Goal: Task Accomplishment & Management: Manage account settings

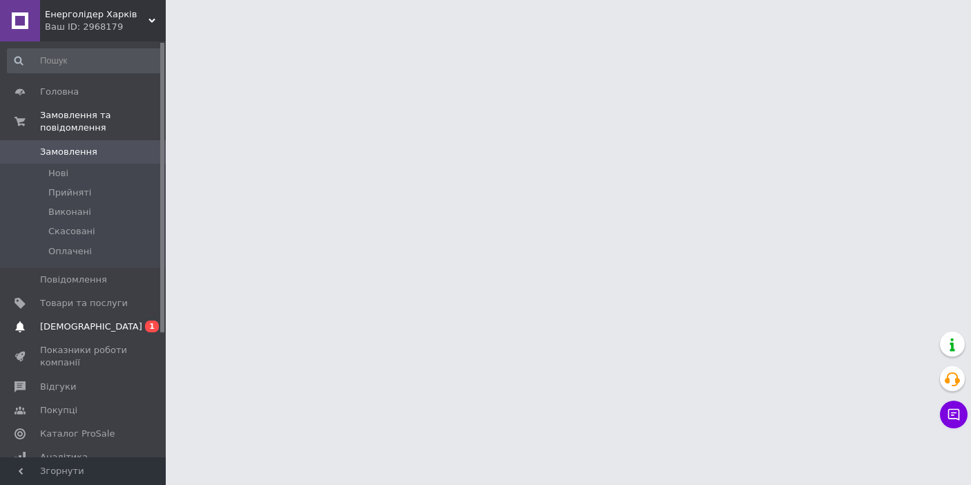
click at [104, 335] on link "Сповіщення 0 1" at bounding box center [85, 326] width 170 height 23
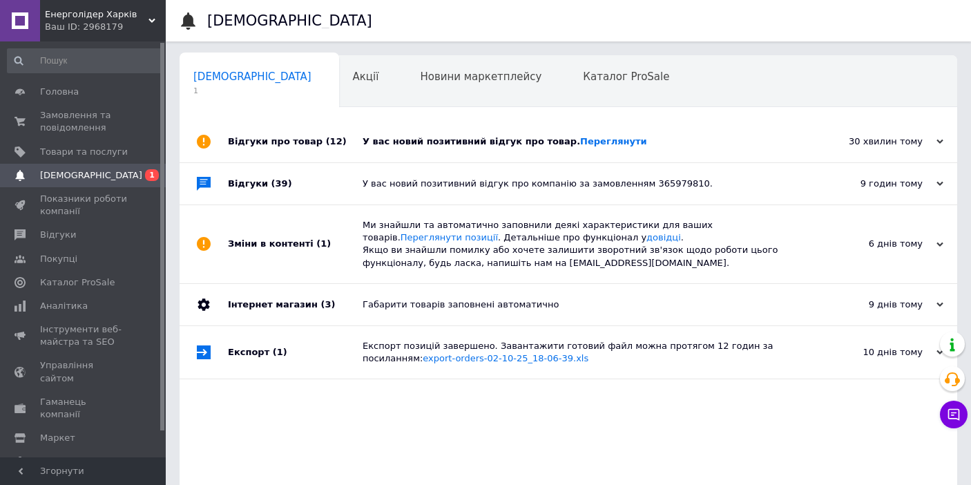
click at [865, 142] on div "30 хвилин тому" at bounding box center [874, 141] width 138 height 12
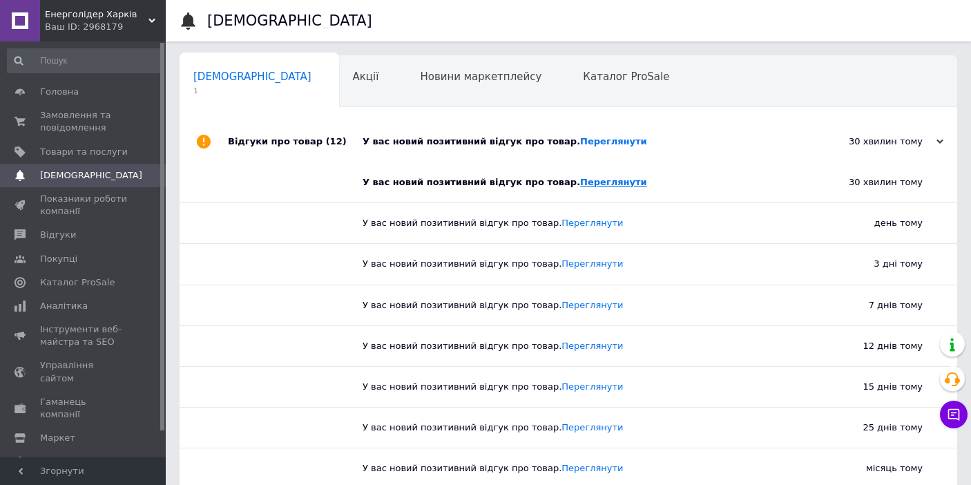
click at [599, 180] on link "Переглянути" at bounding box center [613, 182] width 67 height 10
click at [94, 94] on span "Головна" at bounding box center [84, 92] width 88 height 12
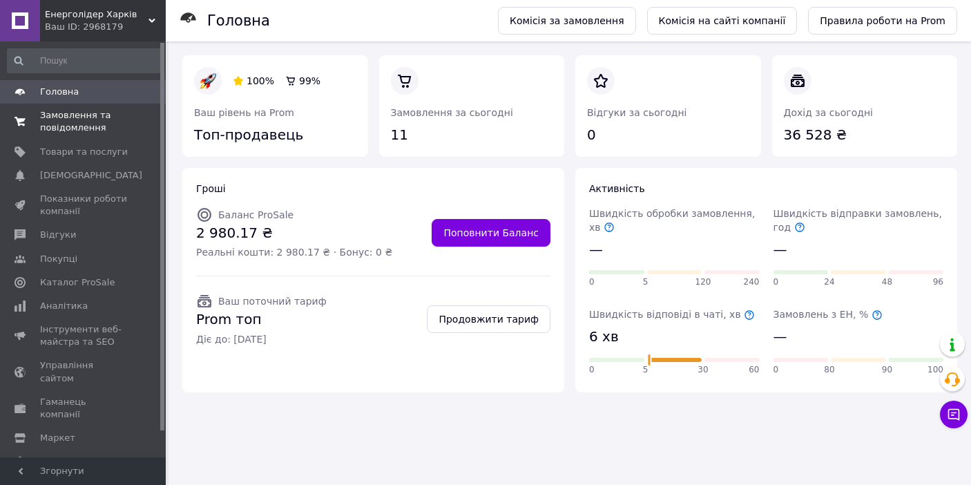
click at [82, 119] on span "Замовлення та повідомлення" at bounding box center [84, 121] width 88 height 25
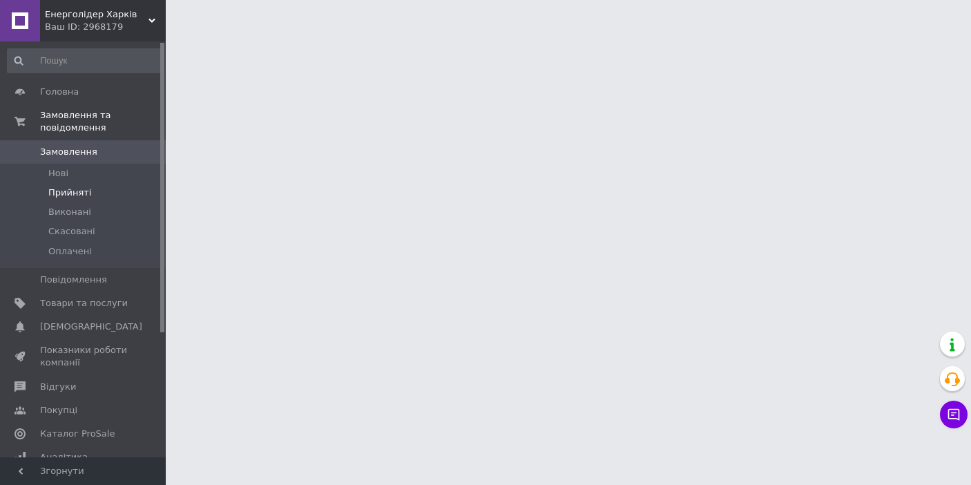
click at [84, 195] on span "Прийняті" at bounding box center [69, 192] width 43 height 12
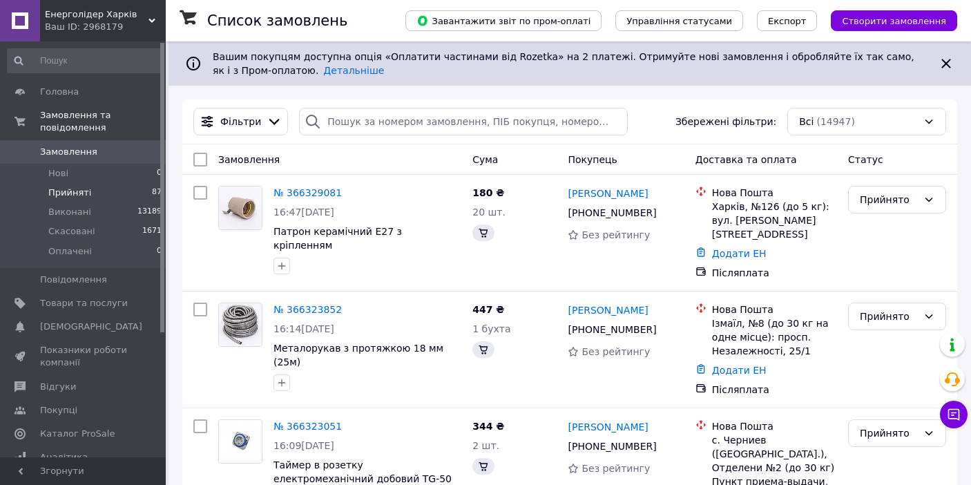
click at [84, 195] on span "Прийняті" at bounding box center [69, 192] width 43 height 12
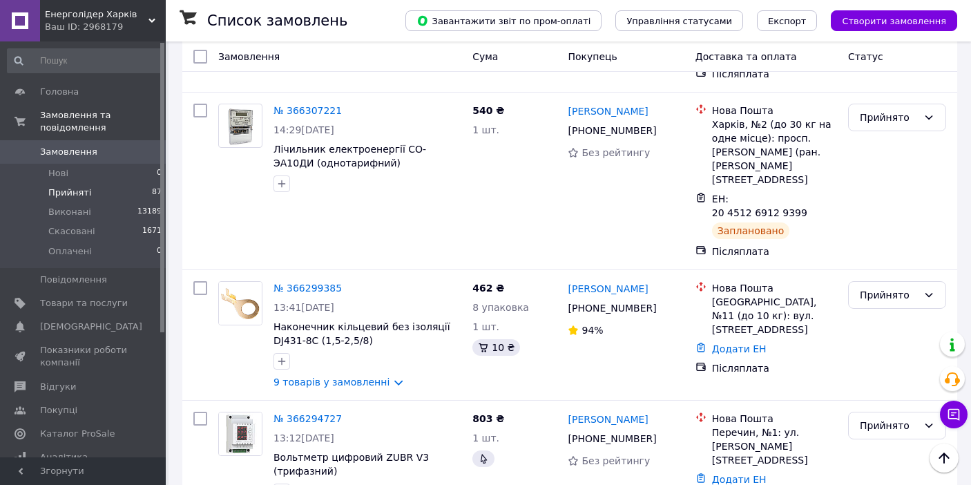
scroll to position [635, 0]
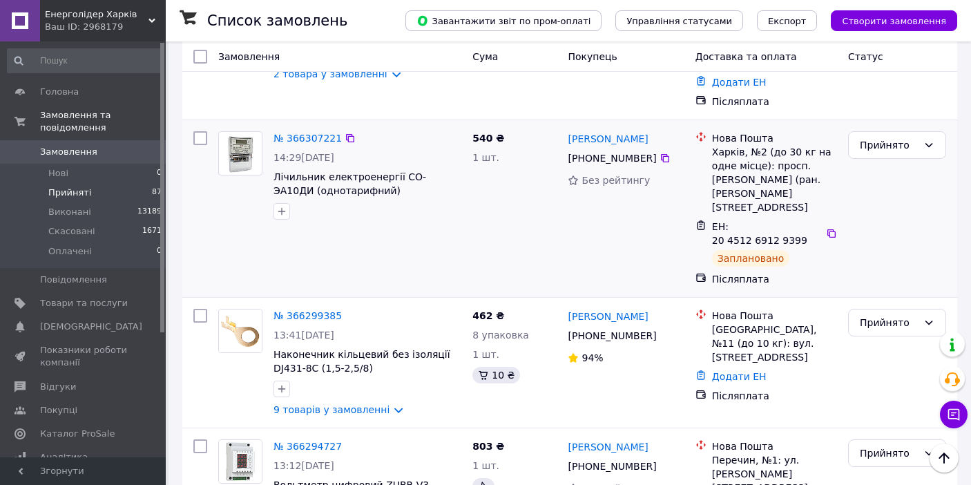
click at [199, 131] on input "checkbox" at bounding box center [200, 138] width 14 height 14
checkbox input "true"
click at [882, 134] on div "Прийнято" at bounding box center [897, 209] width 109 height 166
click at [889, 137] on div "Прийнято" at bounding box center [889, 144] width 58 height 15
checkbox input "true"
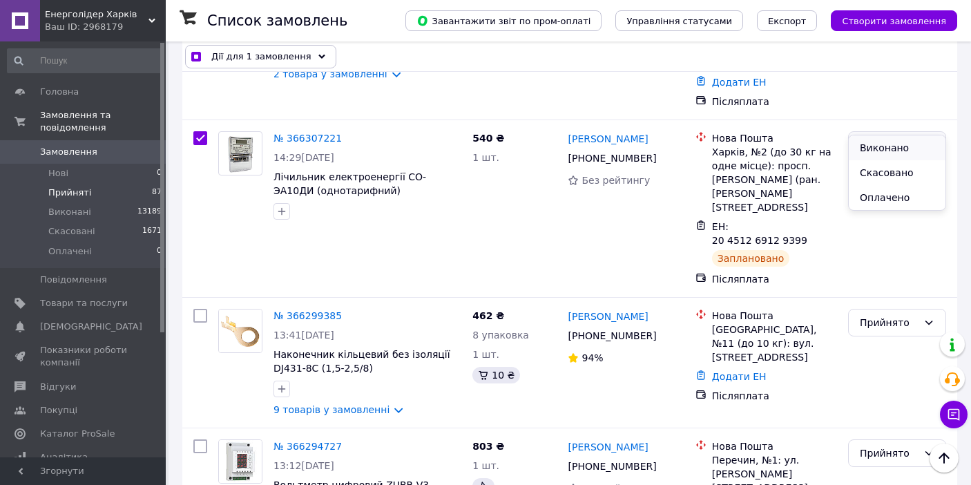
click at [885, 149] on li "Виконано" at bounding box center [897, 147] width 97 height 25
checkbox input "false"
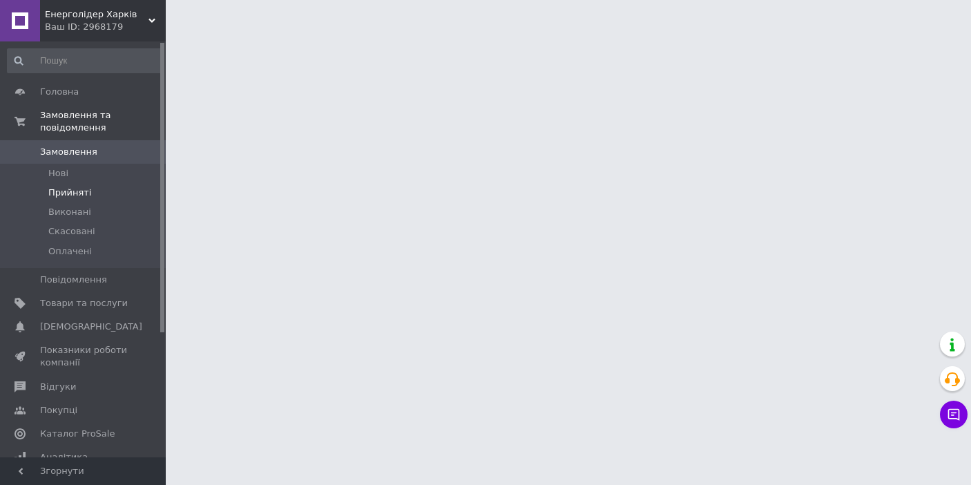
click at [55, 189] on span "Прийняті" at bounding box center [69, 192] width 43 height 12
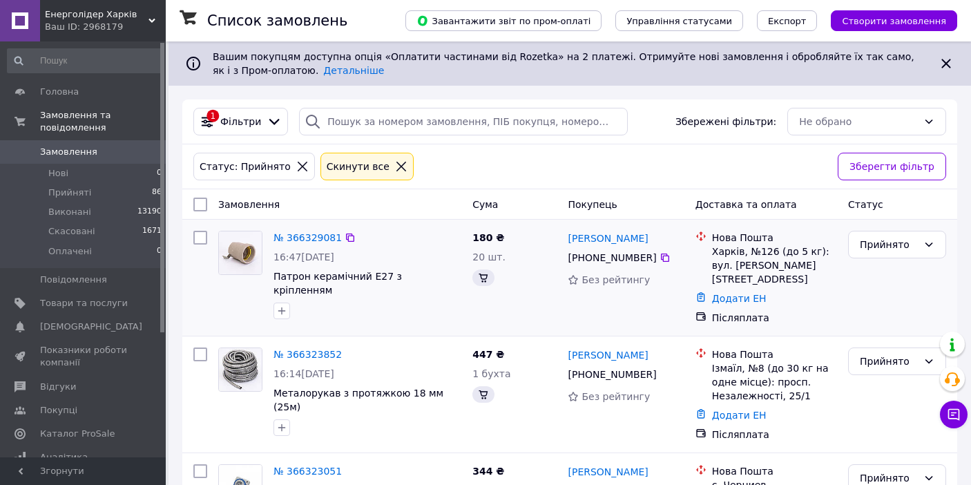
click at [933, 298] on div "Прийнято" at bounding box center [897, 277] width 109 height 105
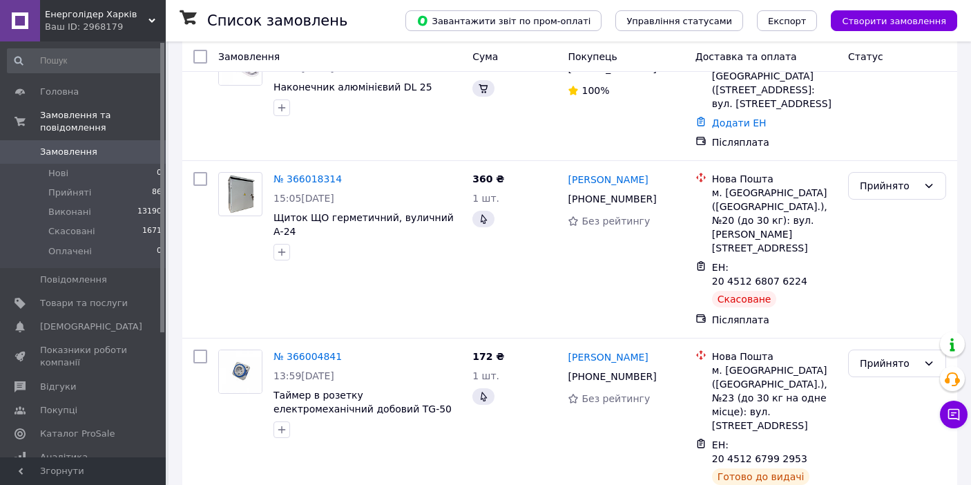
scroll to position [5553, 0]
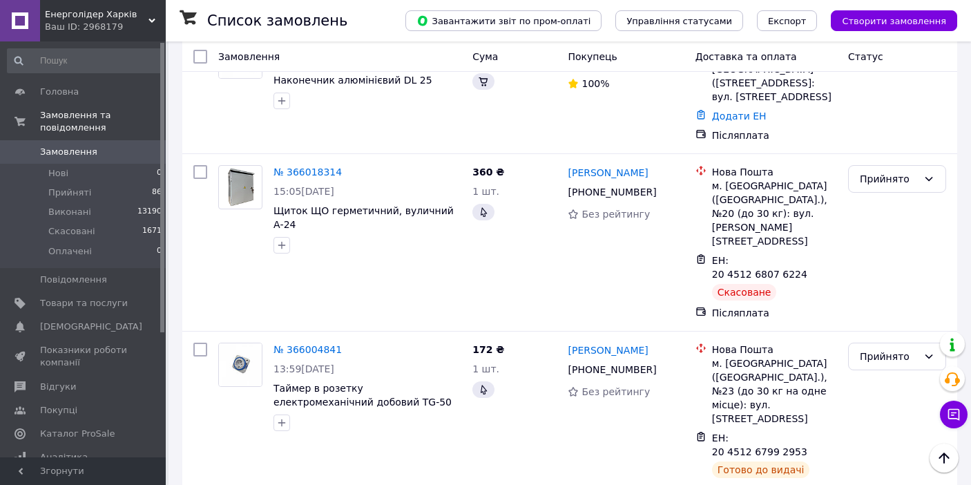
click at [913, 262] on li "Виконано" at bounding box center [897, 272] width 97 height 25
click at [874, 276] on li "Виконано" at bounding box center [897, 272] width 97 height 25
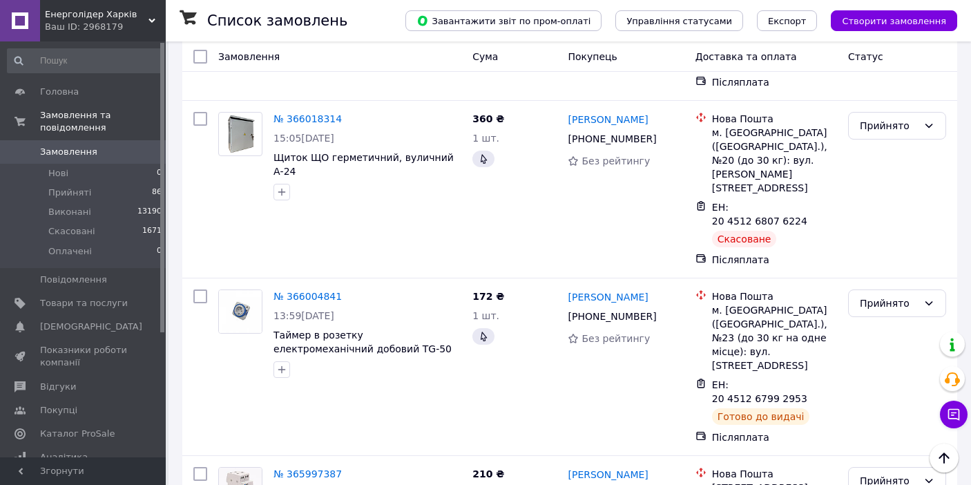
scroll to position [5608, 0]
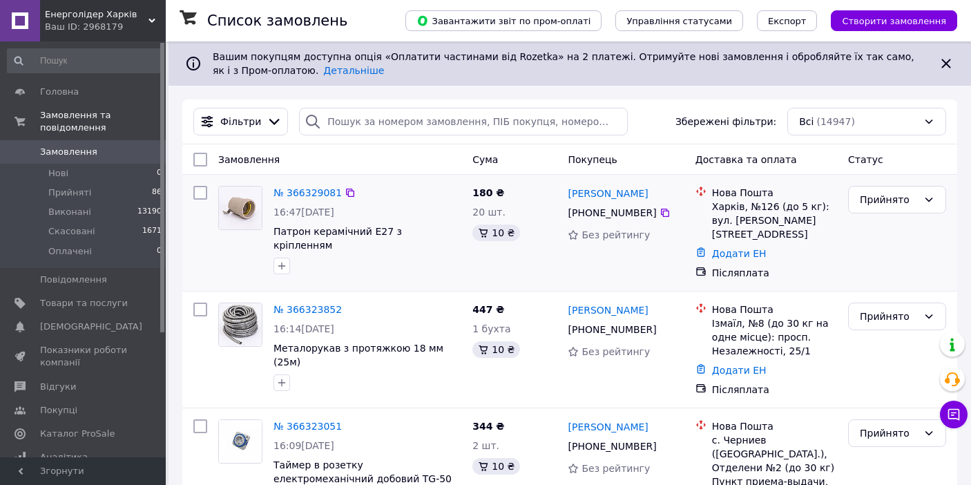
click at [853, 233] on div "Прийнято" at bounding box center [897, 232] width 109 height 105
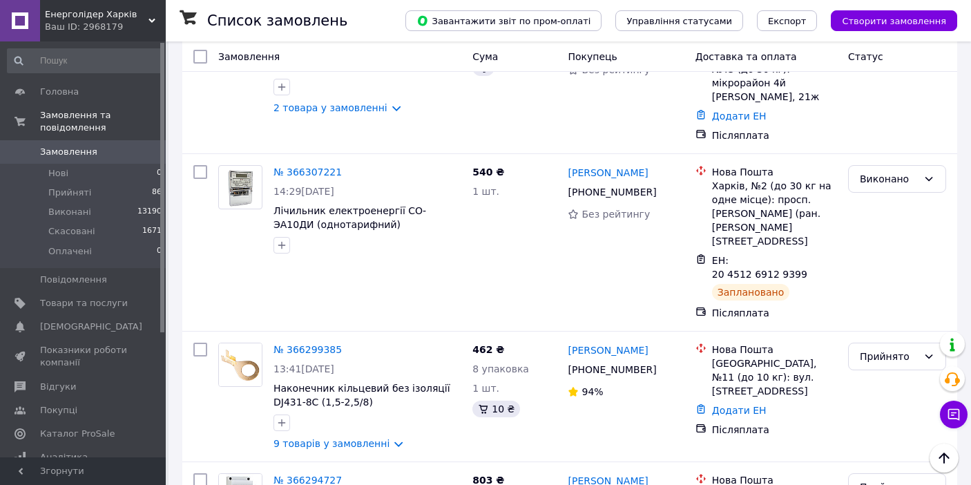
scroll to position [552, 0]
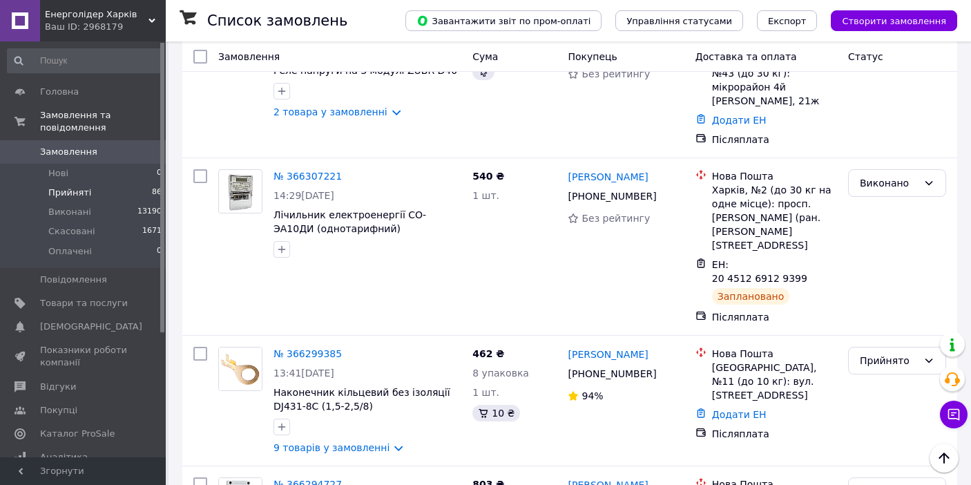
click at [81, 184] on li "Прийняті 86" at bounding box center [85, 192] width 170 height 19
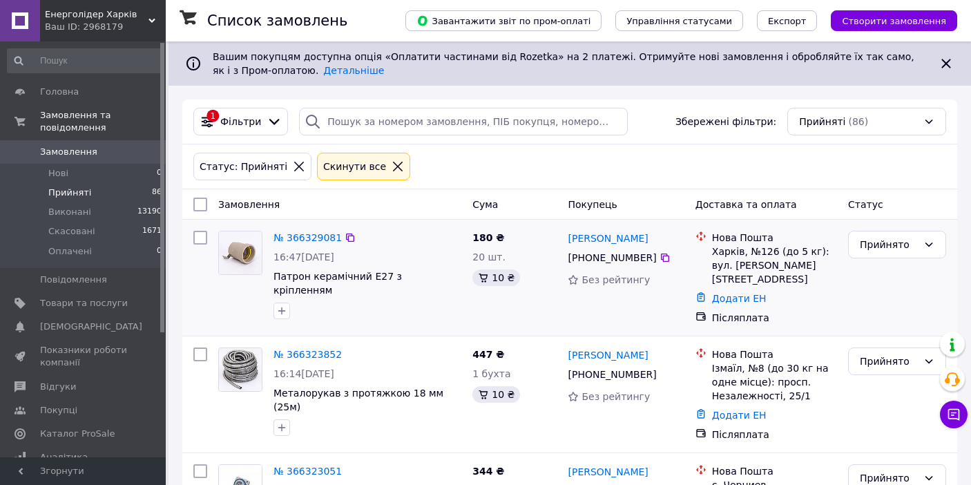
click at [894, 286] on div "Прийнято" at bounding box center [897, 277] width 109 height 105
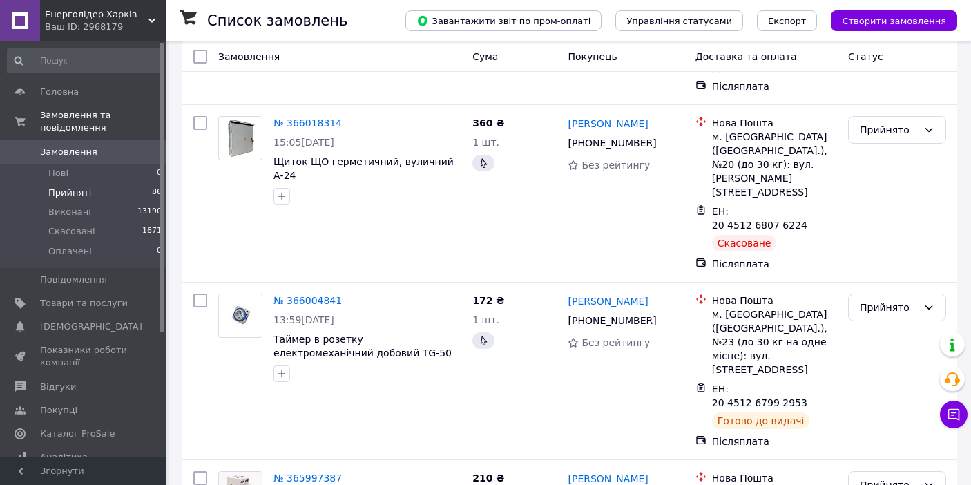
scroll to position [5608, 0]
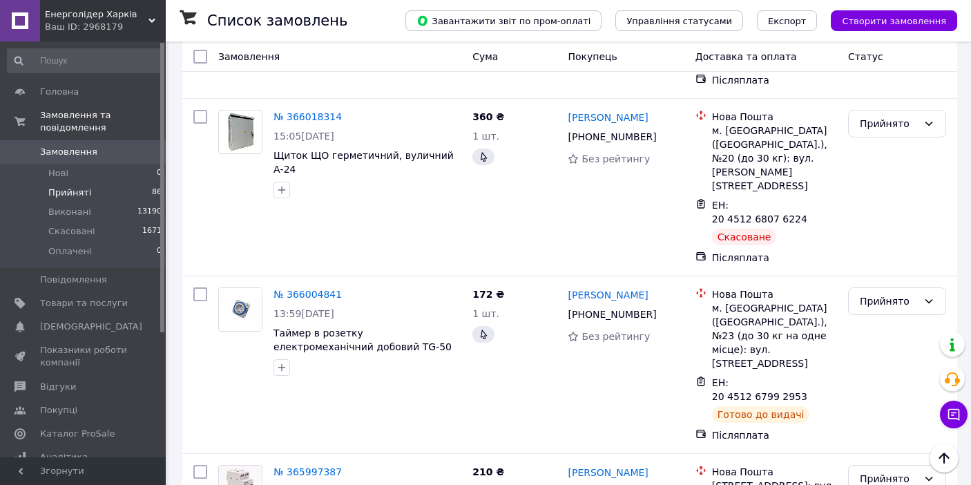
click at [892, 214] on li "Виконано" at bounding box center [897, 216] width 97 height 25
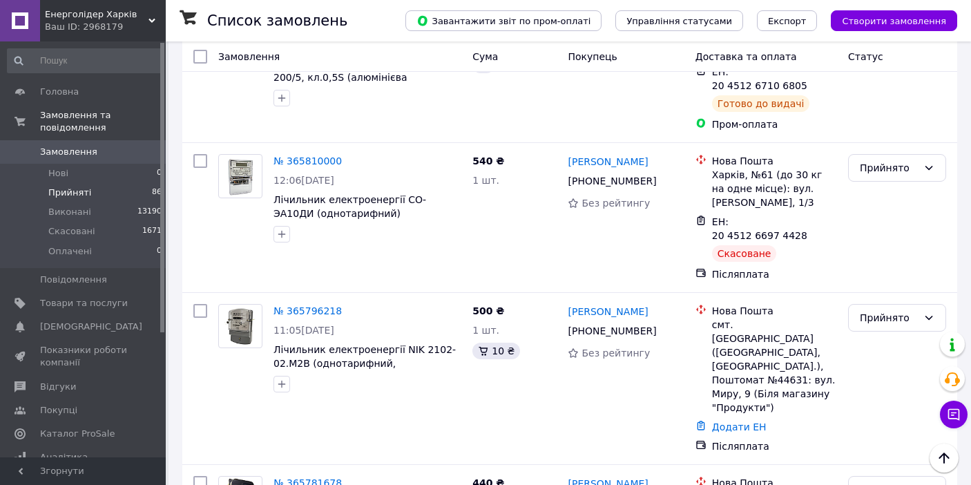
scroll to position [7901, 0]
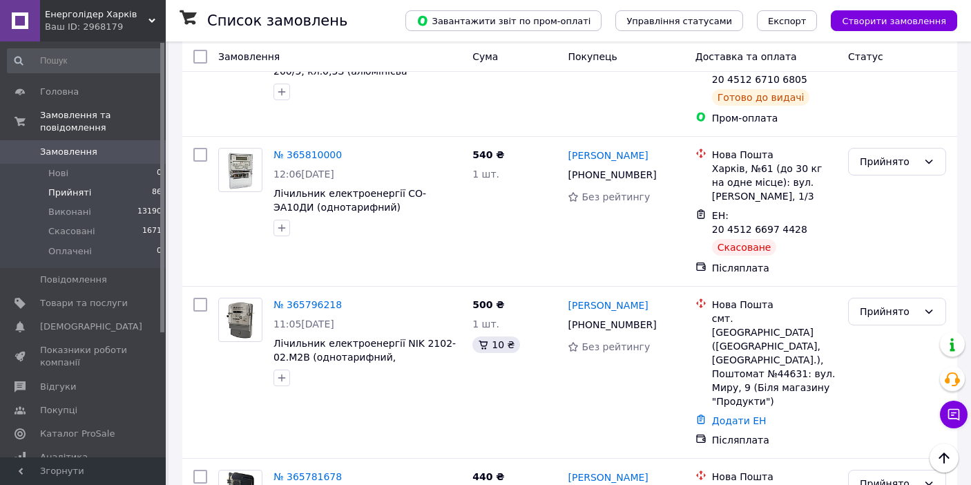
click at [883, 236] on li "Виконано" at bounding box center [897, 232] width 97 height 25
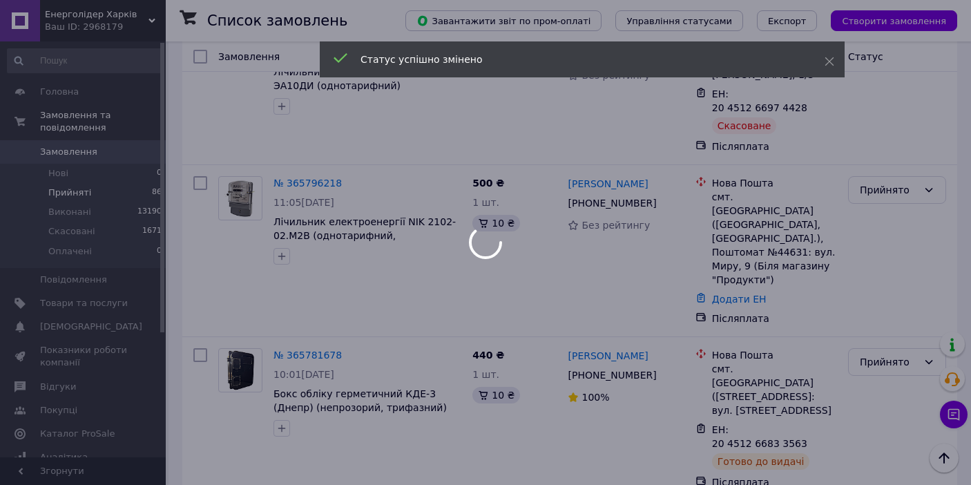
scroll to position [8039, 0]
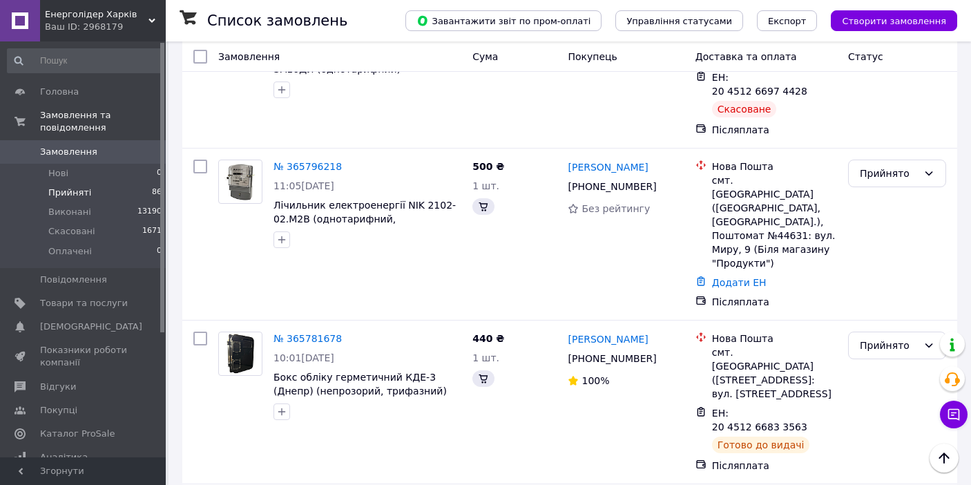
click at [880, 242] on li "Виконано" at bounding box center [897, 243] width 97 height 25
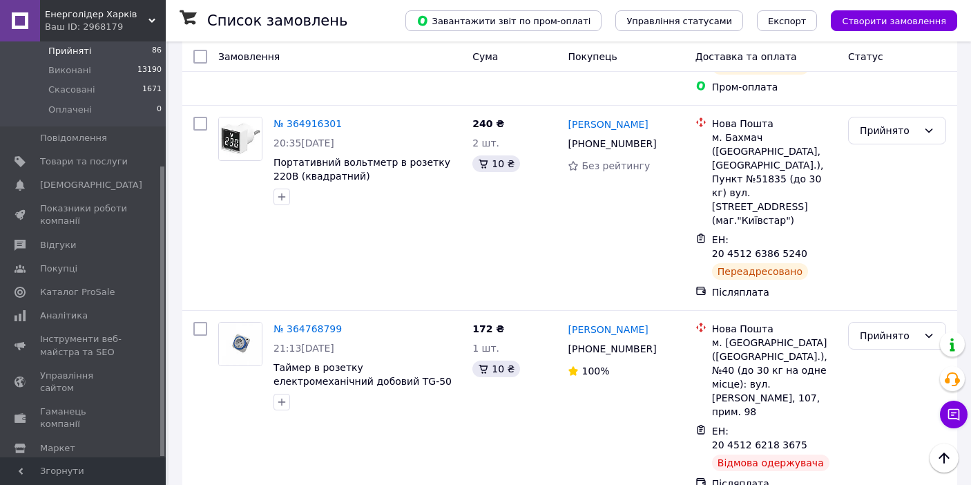
scroll to position [179, 0]
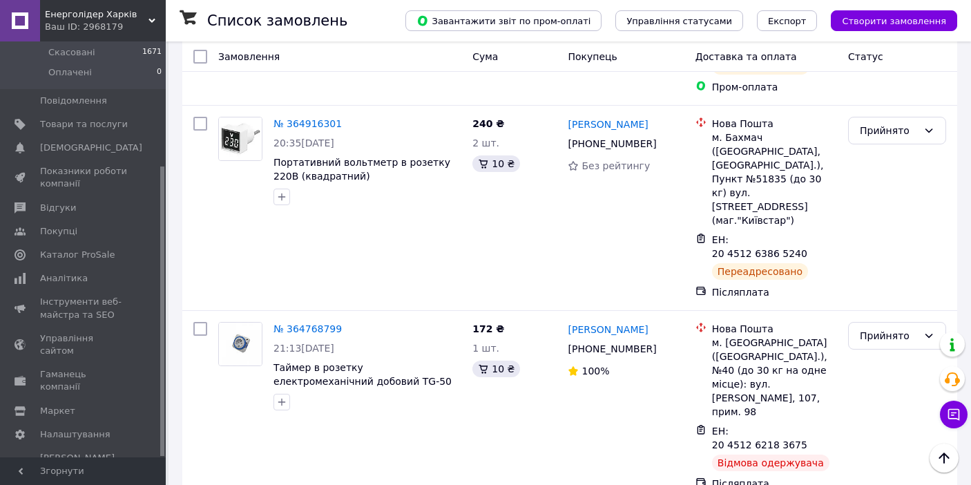
drag, startPoint x: 162, startPoint y: 256, endPoint x: 153, endPoint y: 469, distance: 212.9
click at [153, 470] on div "Енерголідер Харків Ваш ID: 2968179 Сайт Енерголідер Харків Кабінет покупця Пере…" at bounding box center [83, 242] width 166 height 485
click at [75, 370] on link "Гаманець компанії" at bounding box center [85, 381] width 170 height 36
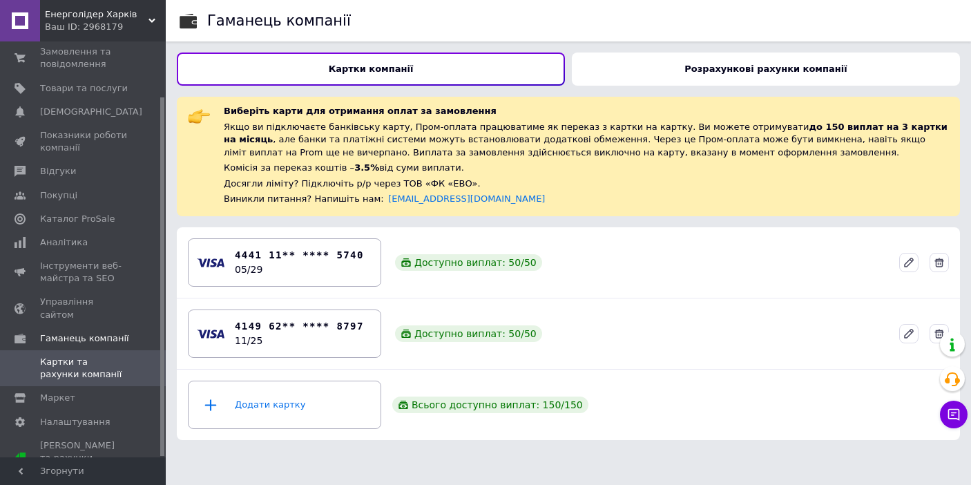
click at [690, 68] on div "Розрахункові рахунки компанії" at bounding box center [766, 68] width 388 height 33
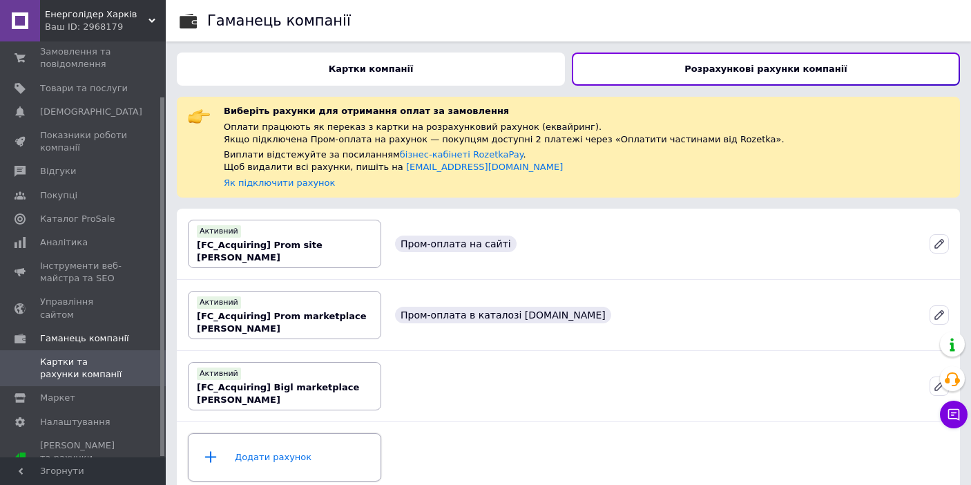
click at [261, 457] on div "Додати рахунок" at bounding box center [284, 456] width 175 height 41
click at [88, 420] on link "Налаштування" at bounding box center [85, 421] width 170 height 23
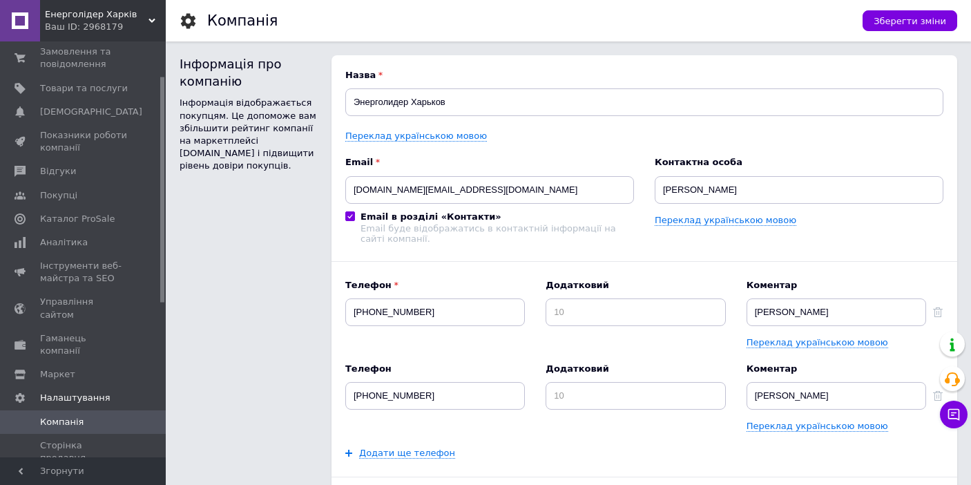
click at [203, 335] on div "Інформація про компанію Інформація відображається покупцям. Це допоможе вам збі…" at bounding box center [249, 469] width 138 height 829
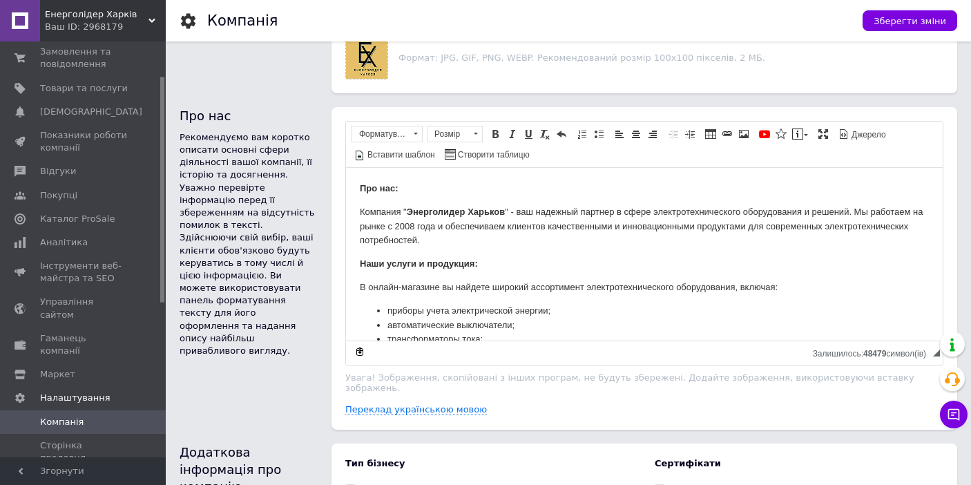
scroll to position [829, 0]
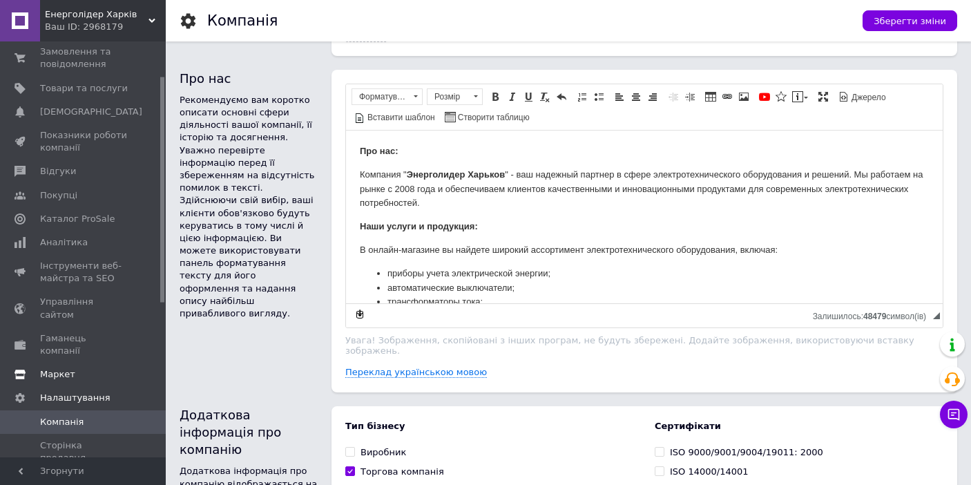
click at [82, 368] on span "Маркет" at bounding box center [84, 374] width 88 height 12
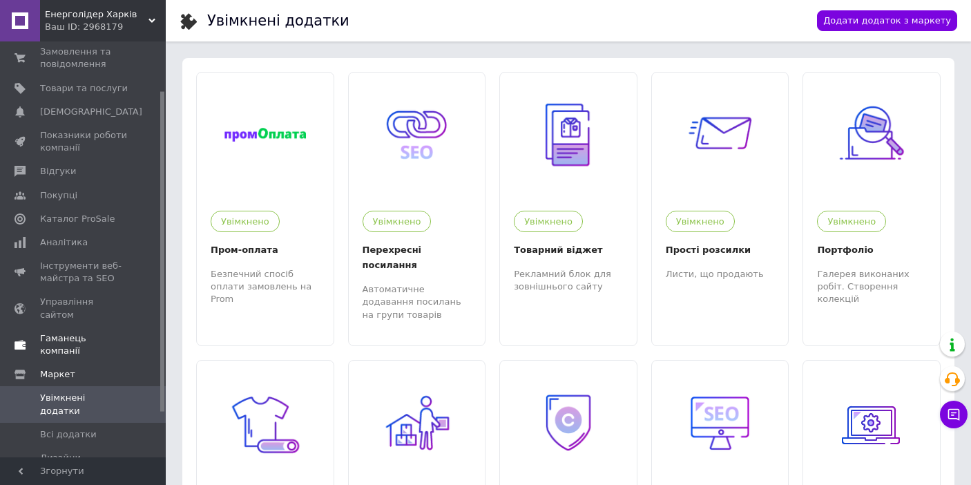
click at [106, 332] on link "Гаманець компанії" at bounding box center [85, 345] width 170 height 36
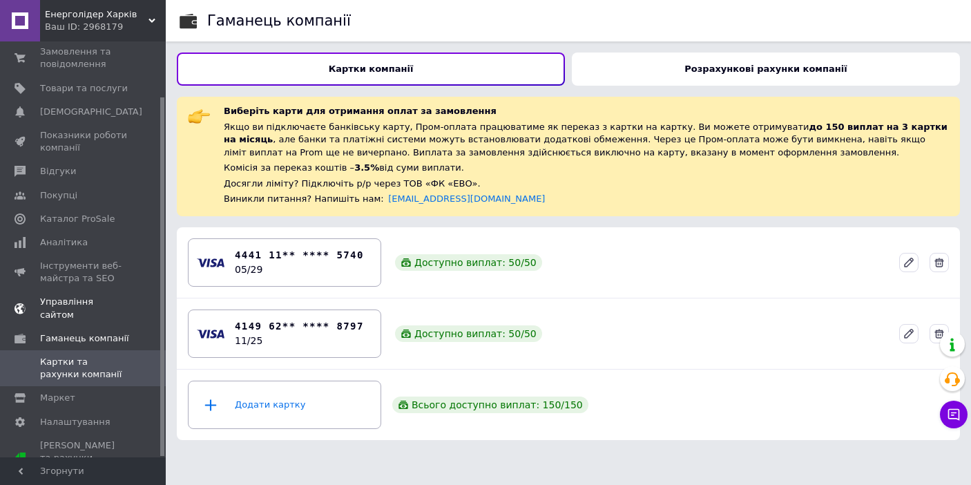
click at [113, 305] on span "Управління сайтом" at bounding box center [84, 308] width 88 height 25
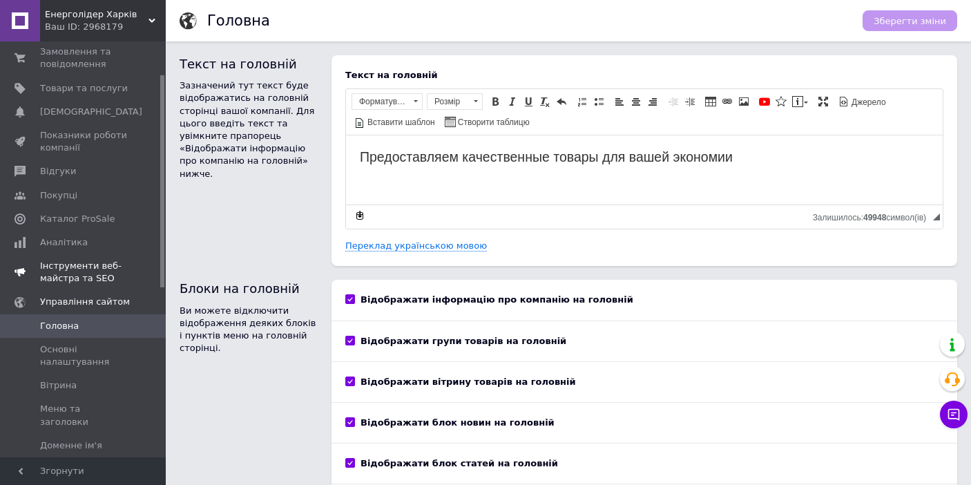
click at [123, 271] on span "Інструменти веб-майстра та SEO" at bounding box center [84, 272] width 88 height 25
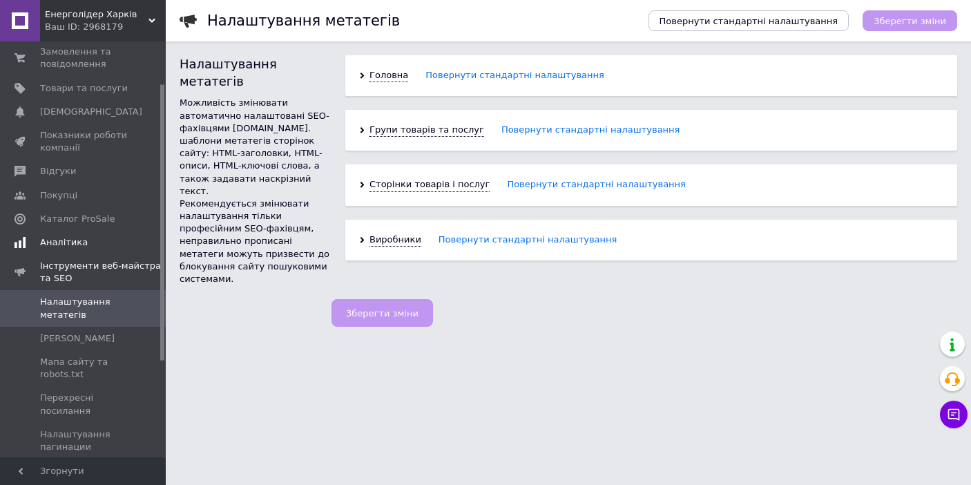
click at [113, 241] on span "Аналітика" at bounding box center [84, 242] width 88 height 12
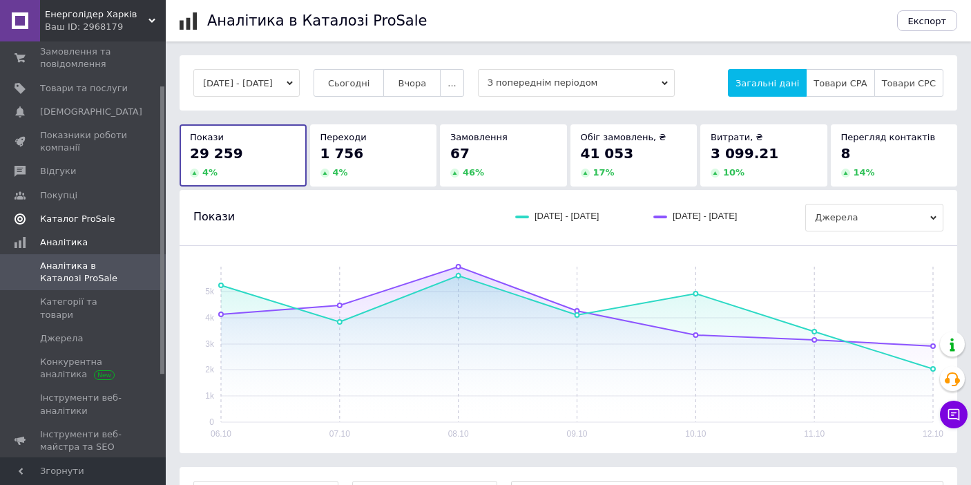
click at [111, 224] on span "Каталог ProSale" at bounding box center [84, 219] width 88 height 12
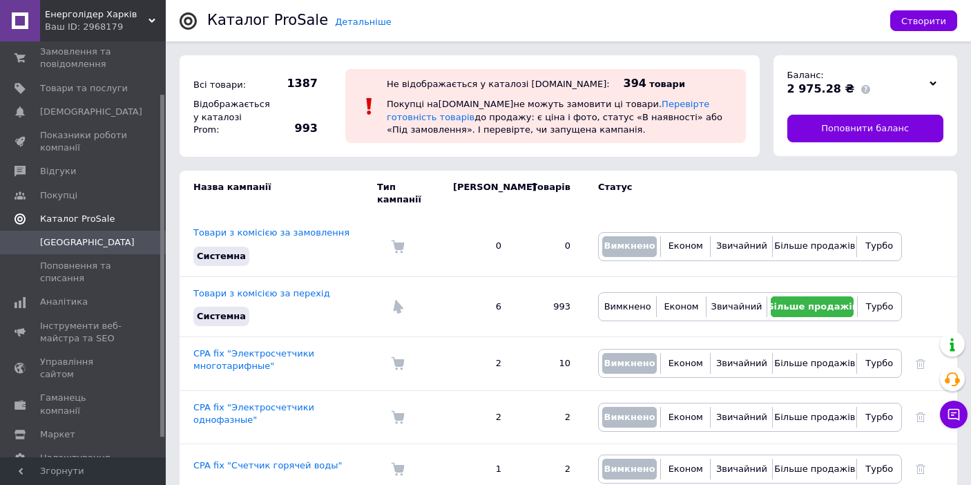
click at [108, 209] on link "Каталог ProSale" at bounding box center [85, 218] width 170 height 23
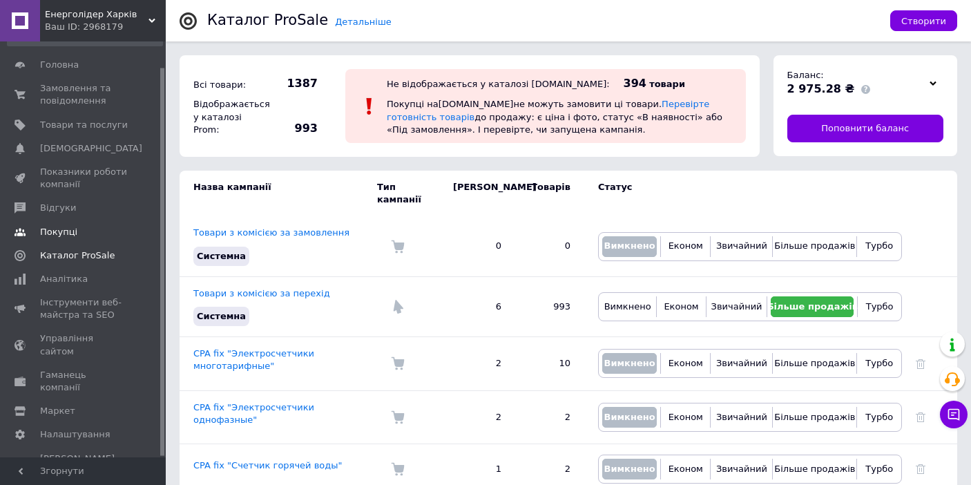
click at [82, 229] on span "Покупці" at bounding box center [84, 232] width 88 height 12
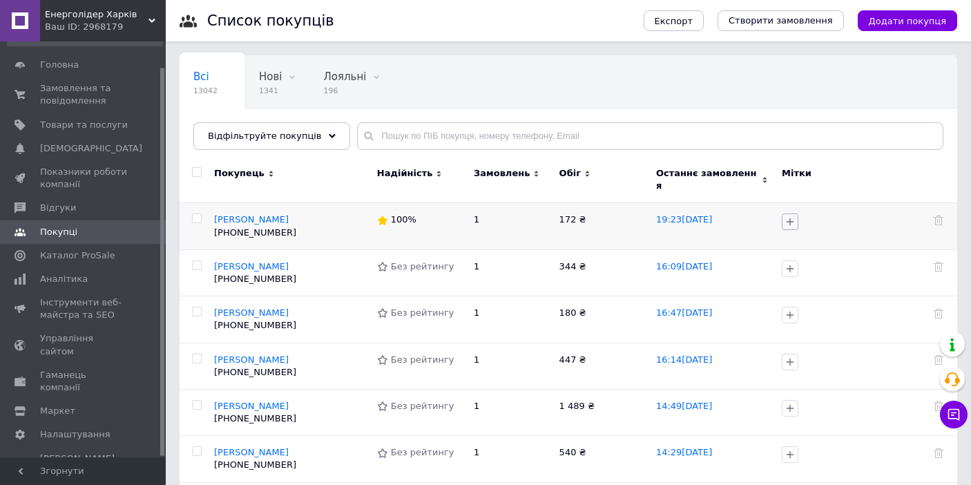
click at [794, 216] on icon "button" at bounding box center [790, 221] width 11 height 11
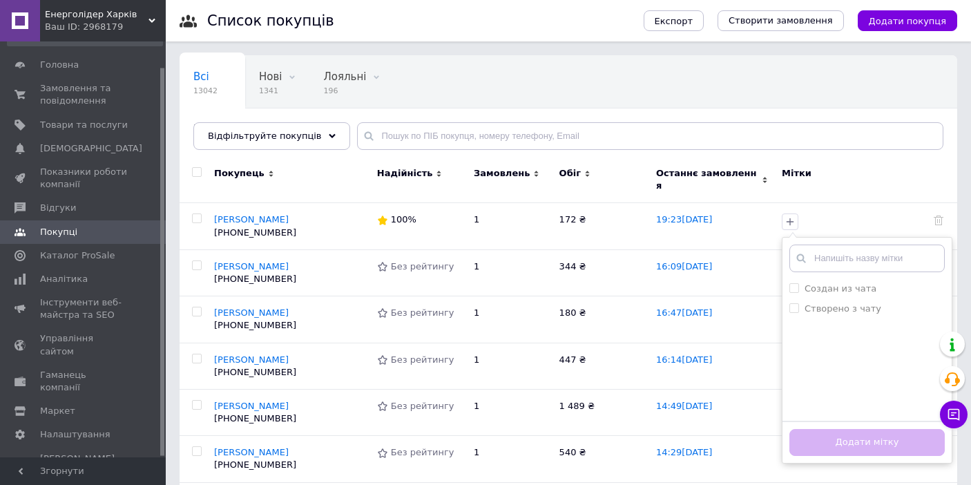
click at [891, 95] on div "Всі 13042 Нові 1341 Видалити Редагувати Лояльні 196 Видалити Редагувати Неактив…" at bounding box center [569, 109] width 778 height 114
